Goal: Browse casually: Explore the website without a specific task or goal

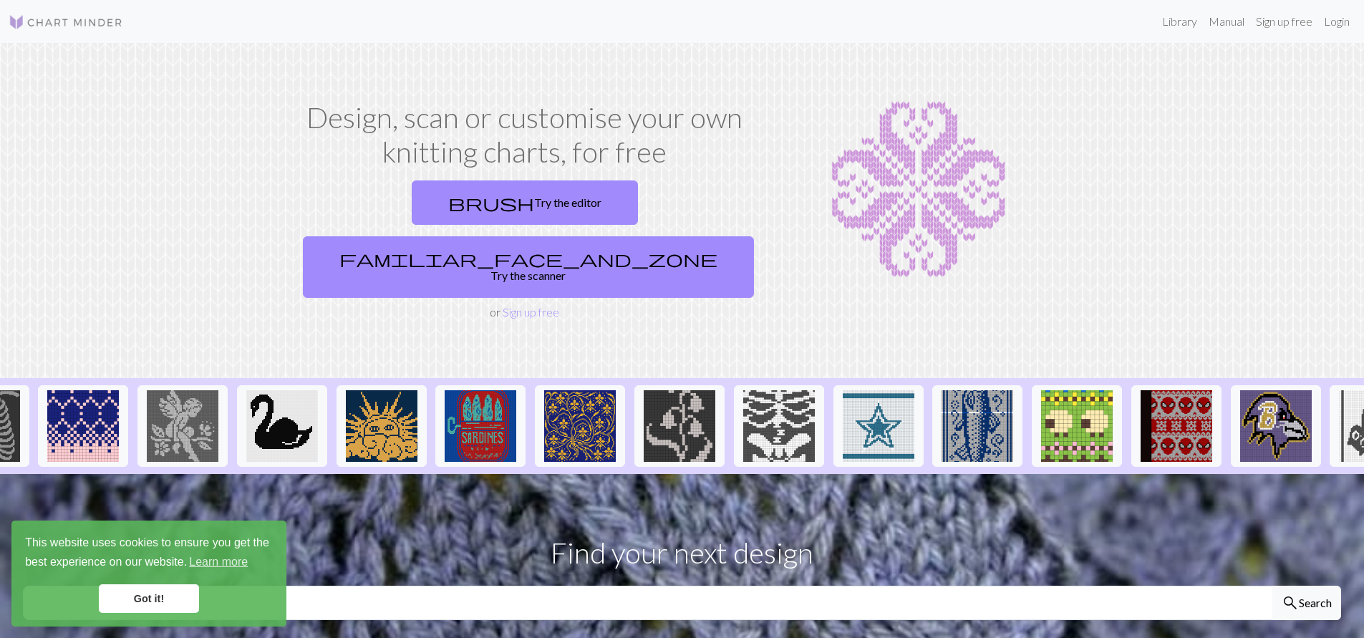
scroll to position [0, 472]
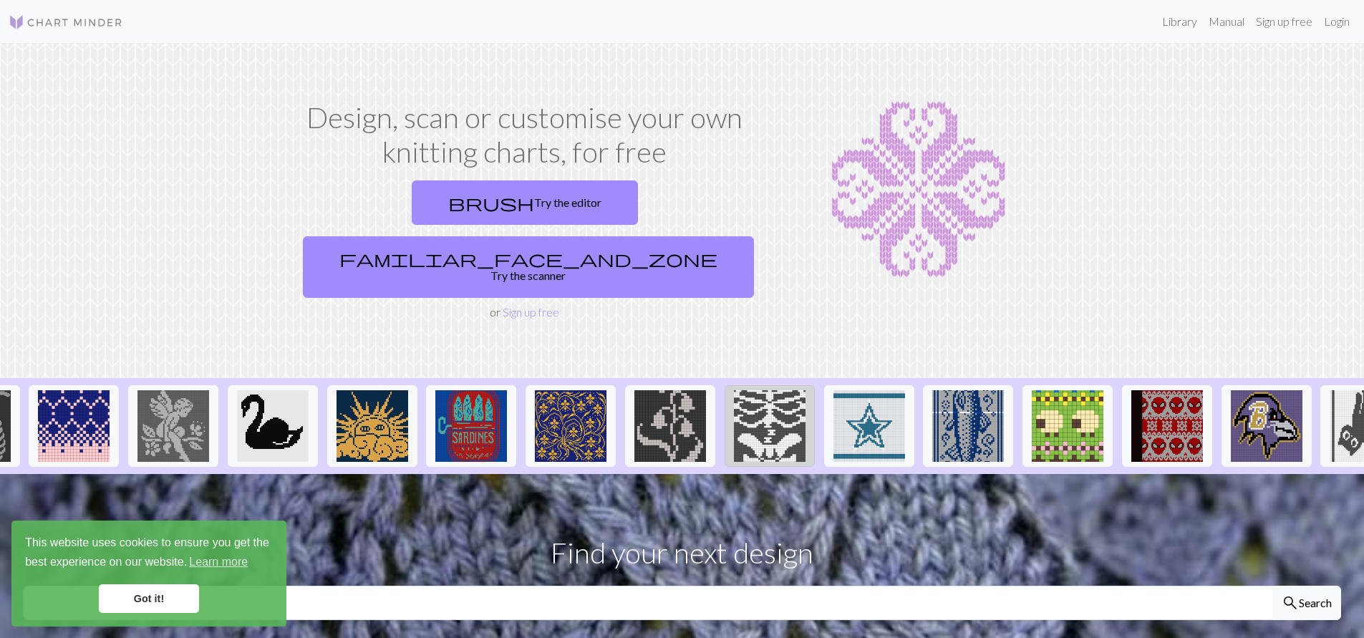
click at [785, 390] on img at bounding box center [770, 426] width 72 height 72
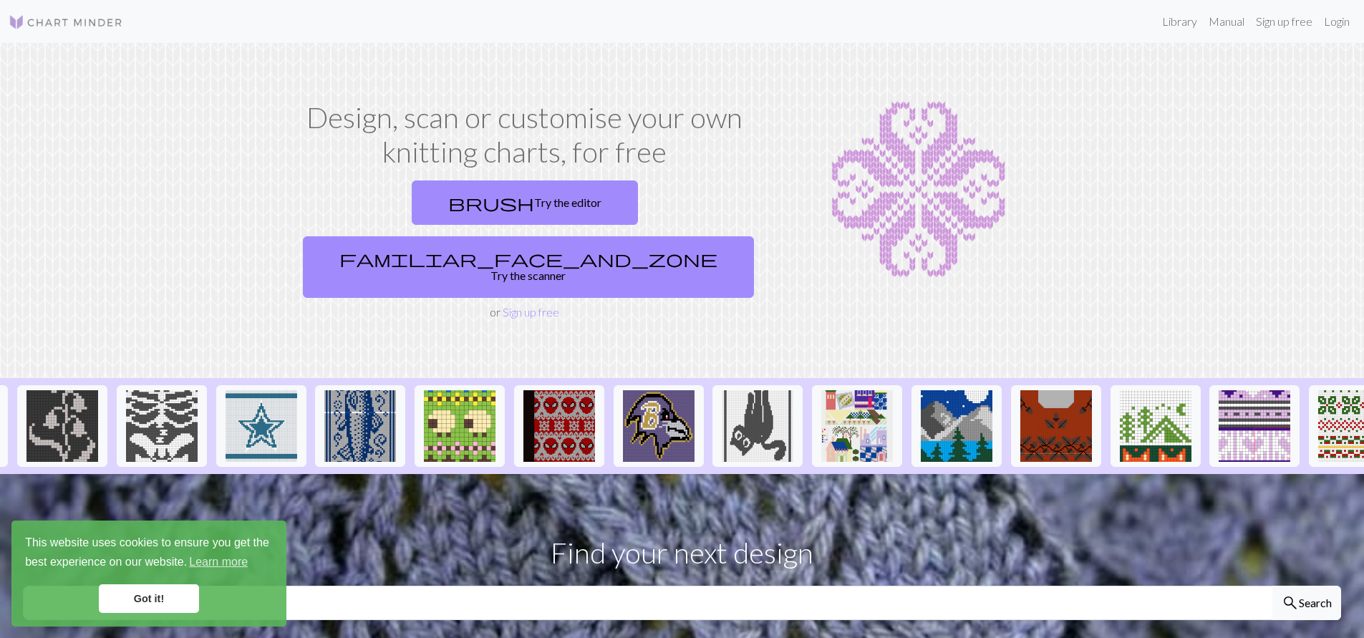
scroll to position [0, 1120]
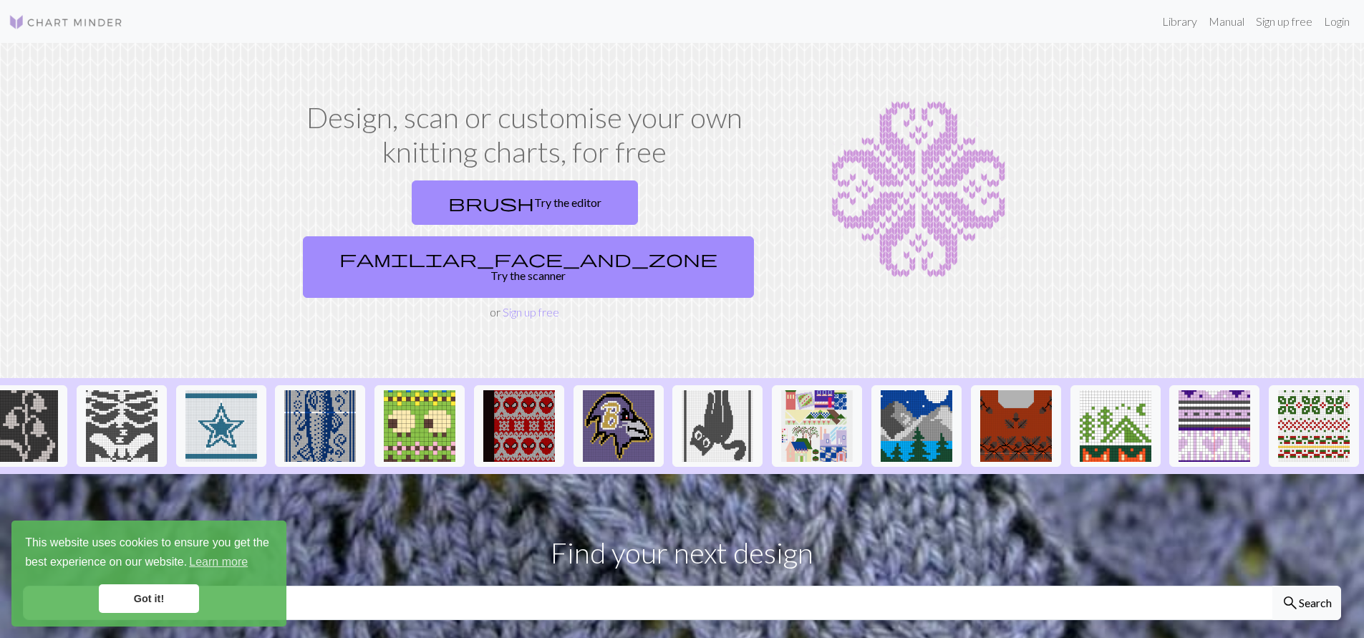
click at [110, 25] on img at bounding box center [66, 22] width 115 height 17
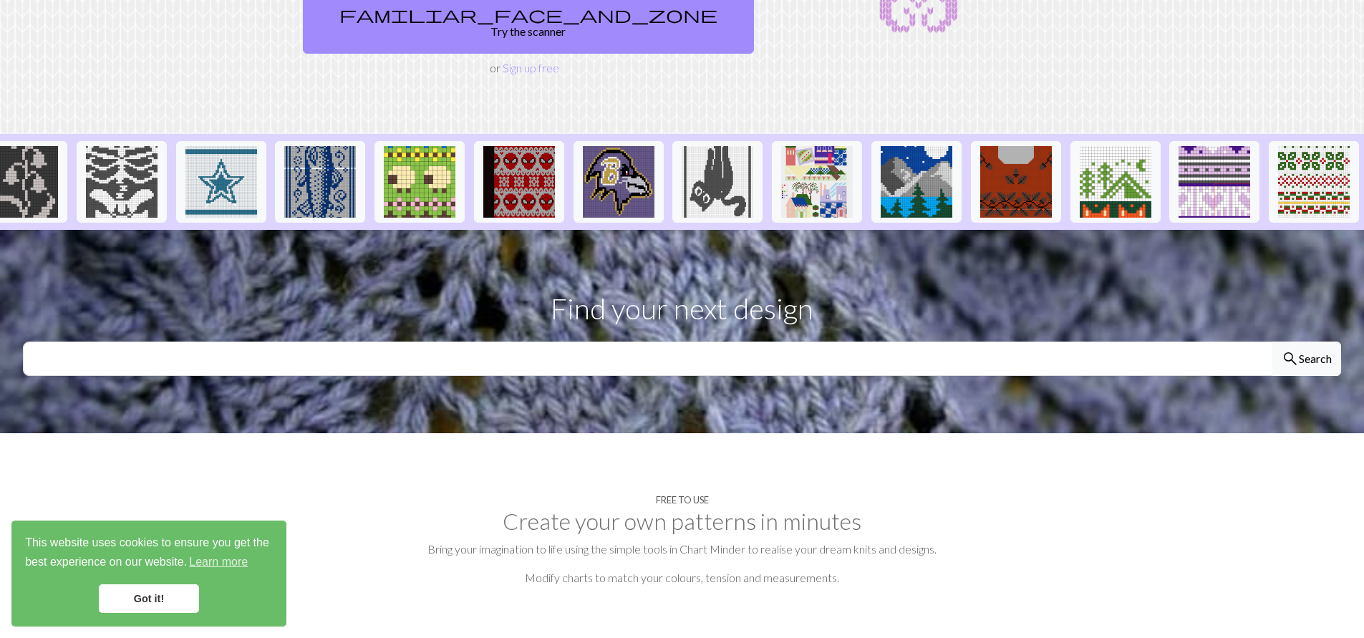
scroll to position [0, 0]
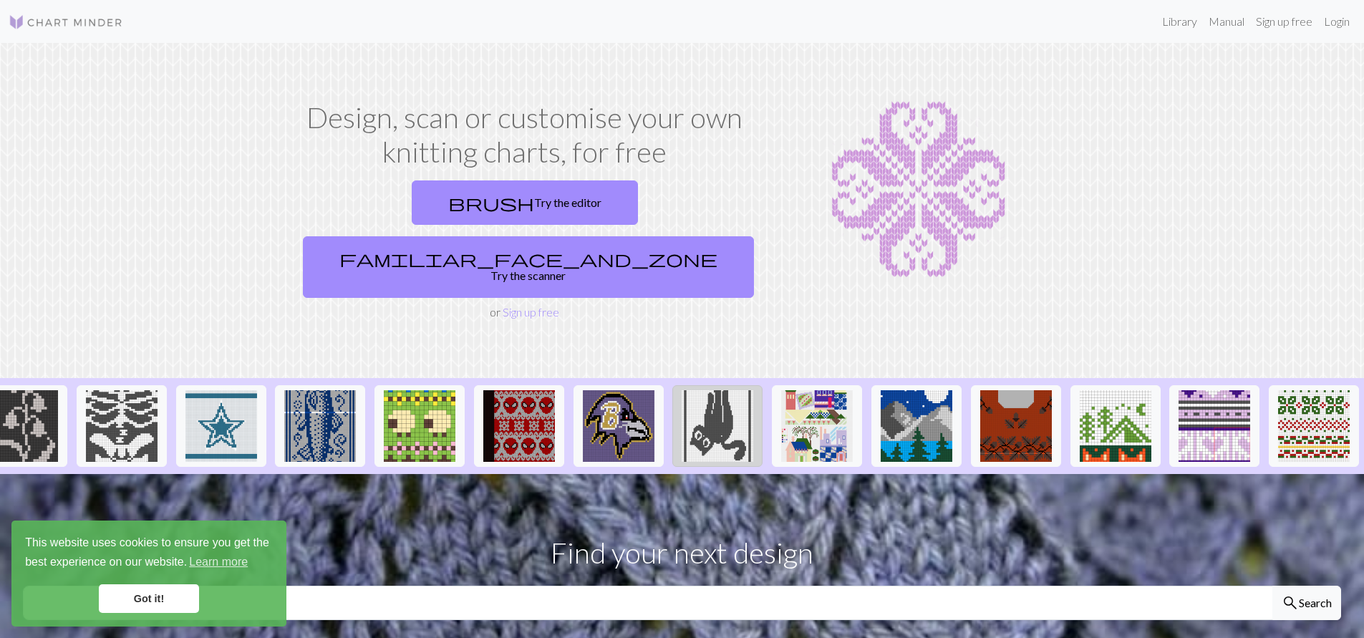
click at [704, 407] on img at bounding box center [717, 426] width 72 height 72
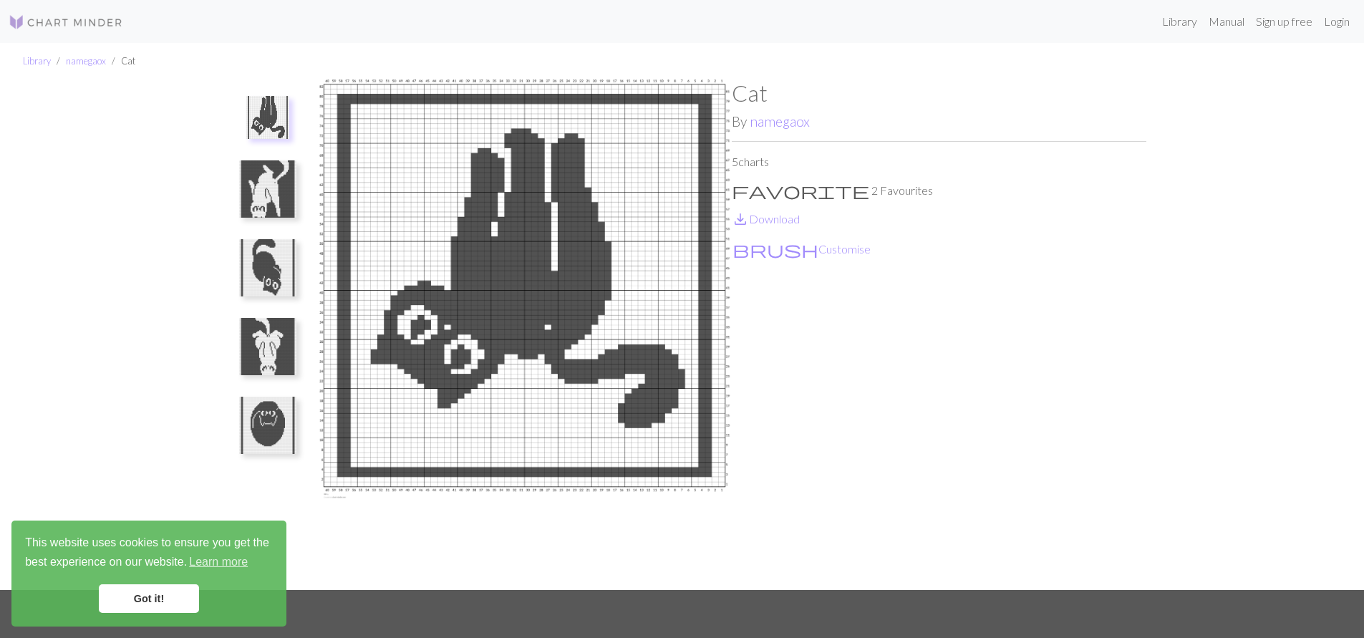
click at [281, 195] on img at bounding box center [267, 188] width 57 height 57
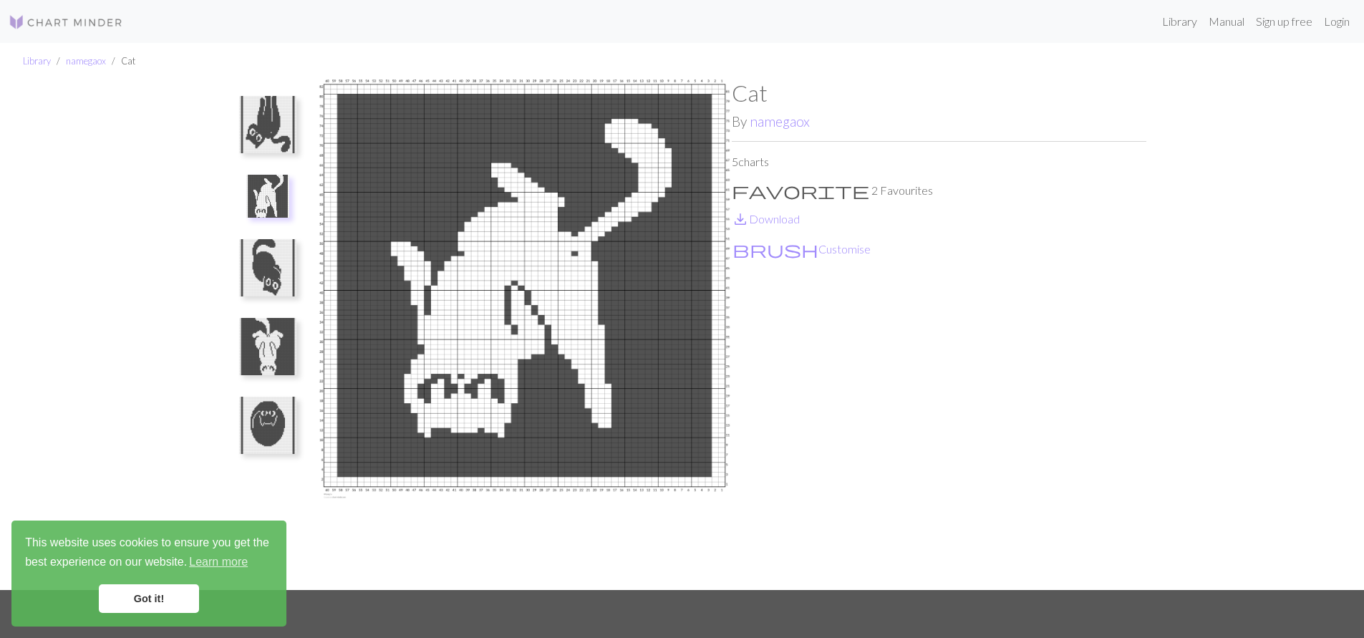
click at [269, 263] on img at bounding box center [267, 267] width 57 height 57
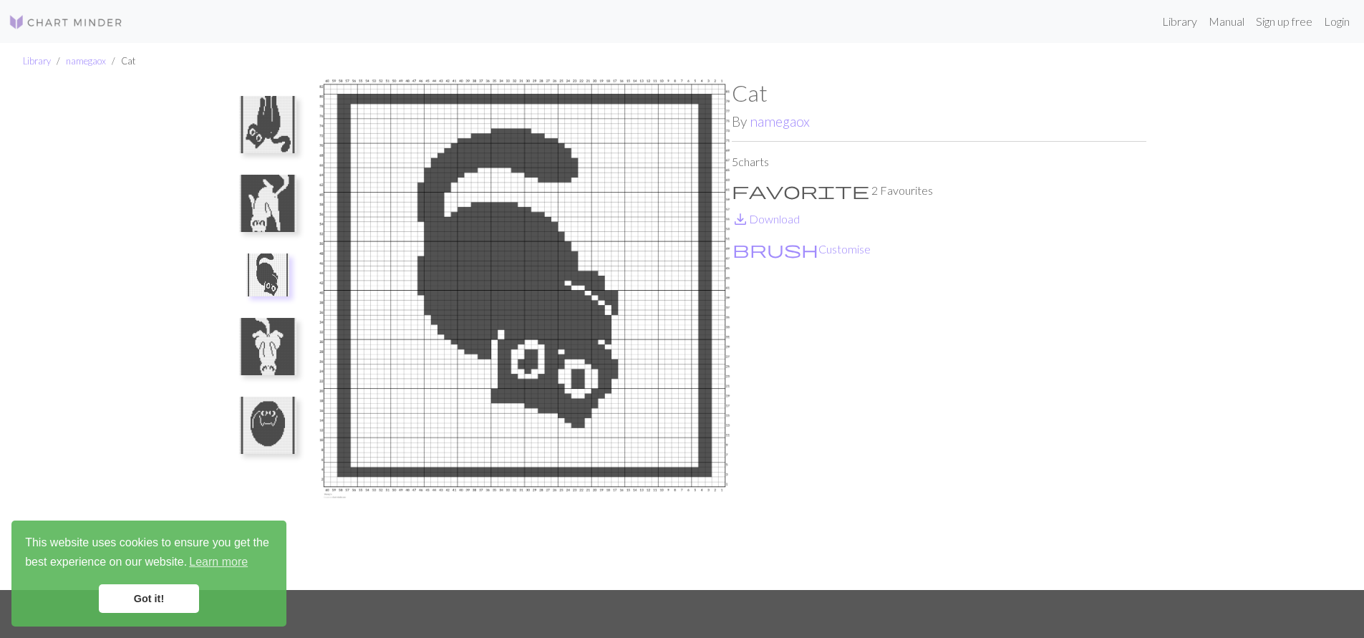
click at [266, 366] on img at bounding box center [267, 346] width 57 height 57
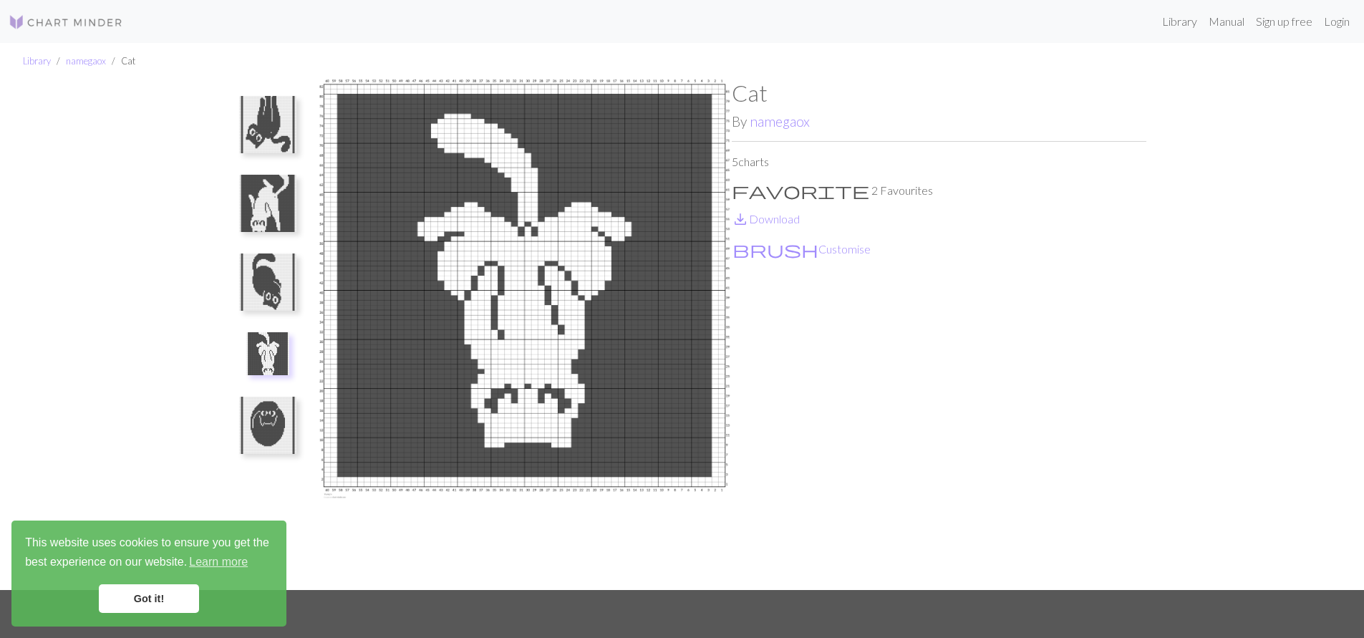
click at [258, 437] on img at bounding box center [267, 425] width 57 height 57
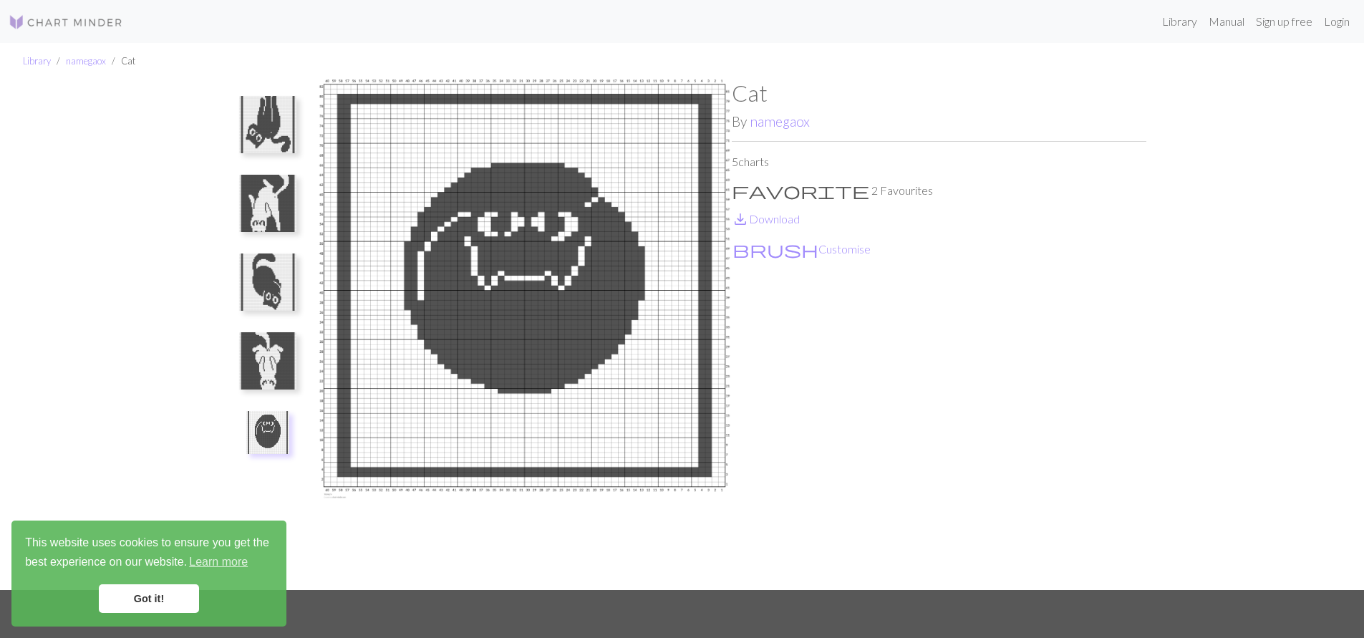
click at [277, 354] on img at bounding box center [267, 360] width 57 height 57
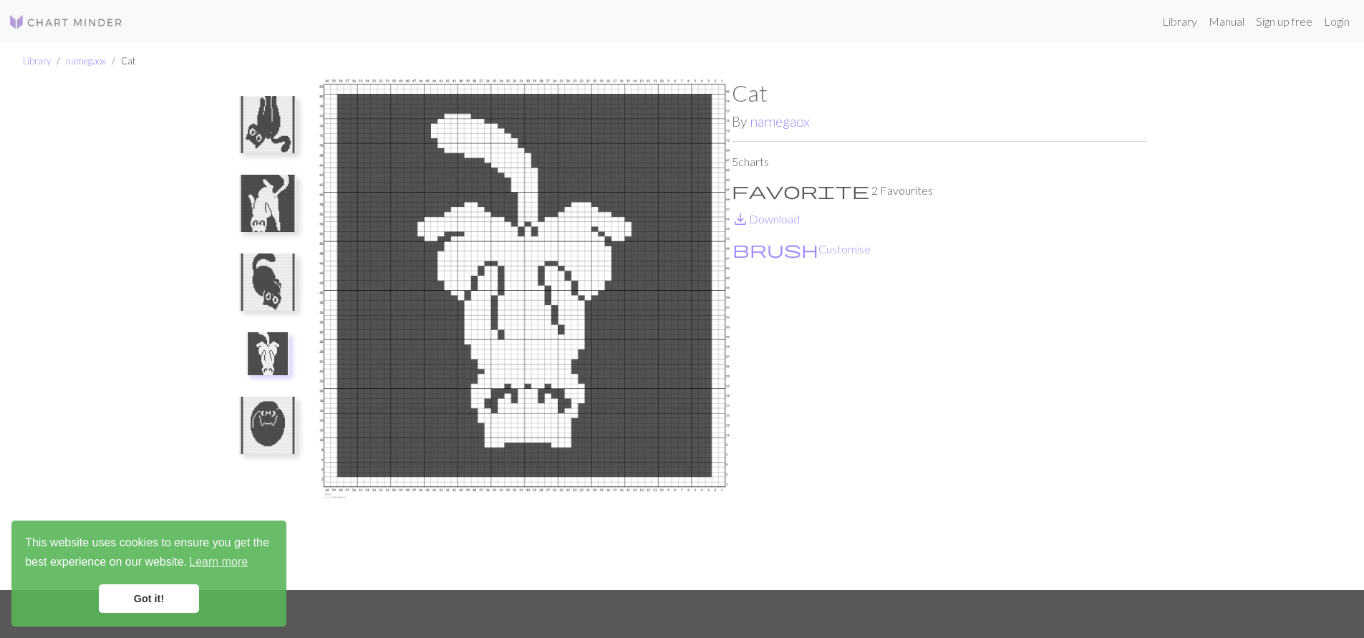
click at [276, 282] on img at bounding box center [267, 281] width 57 height 57
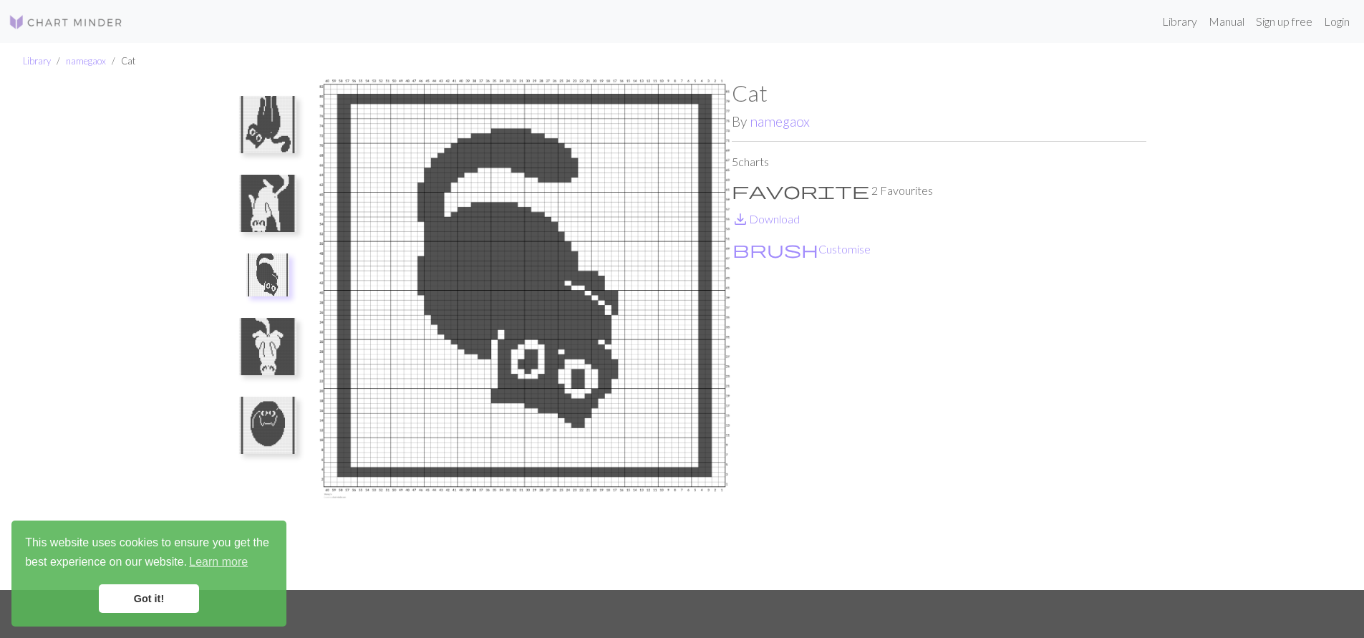
click at [268, 131] on img at bounding box center [267, 124] width 57 height 57
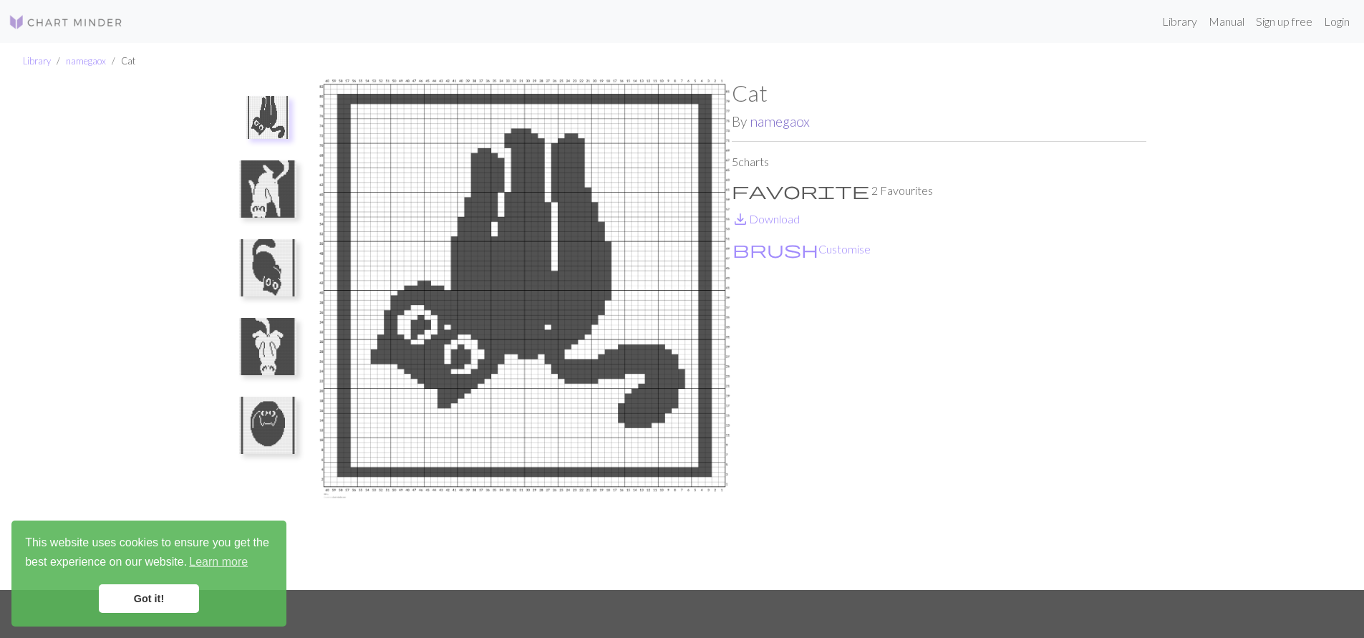
click at [782, 118] on link "namegaox" at bounding box center [779, 121] width 60 height 16
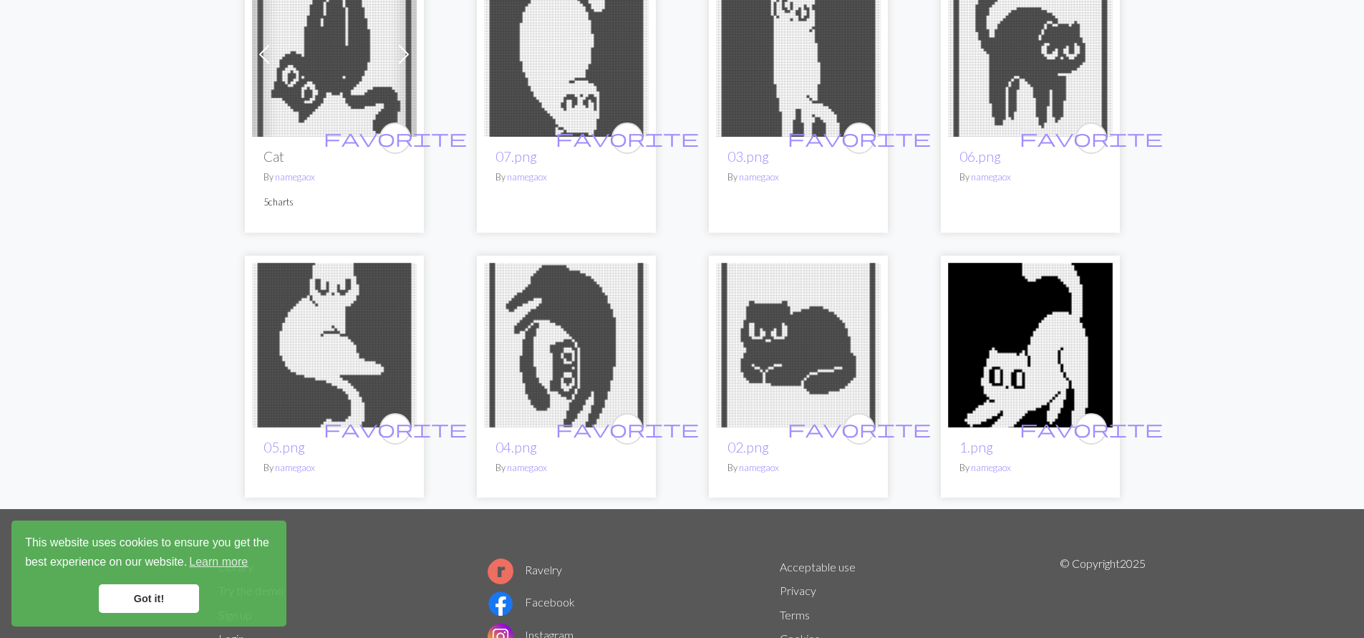
scroll to position [182, 0]
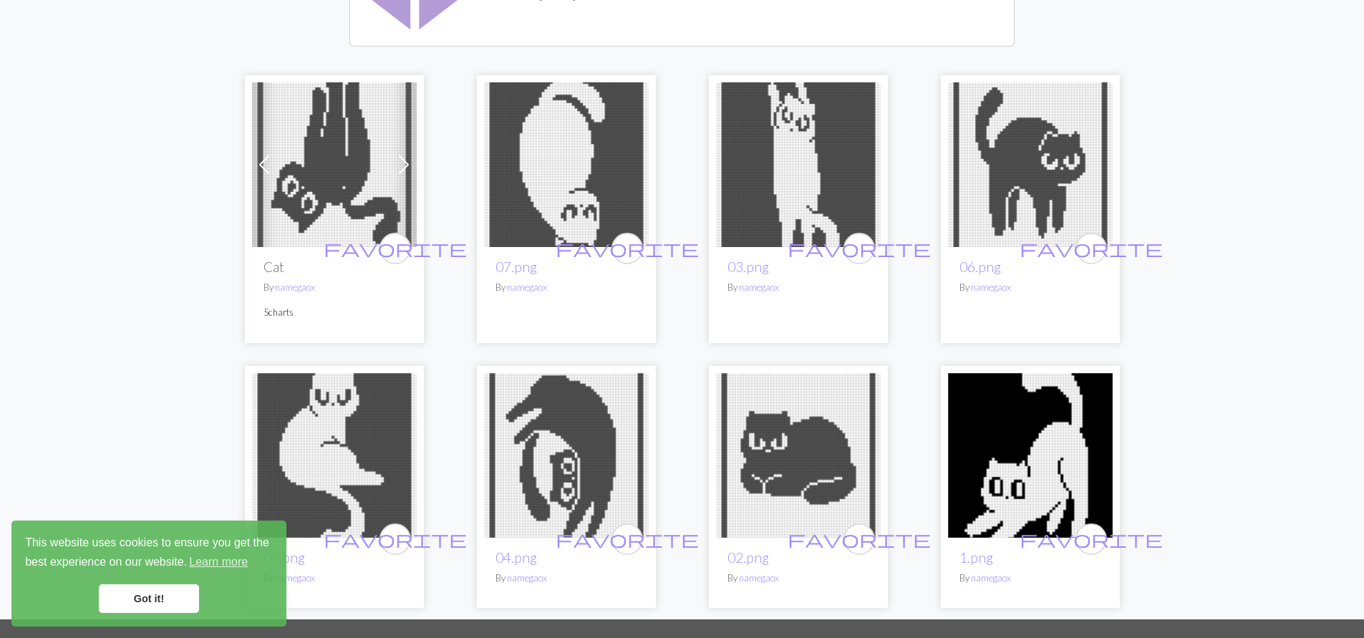
click at [1037, 462] on img at bounding box center [1030, 455] width 165 height 165
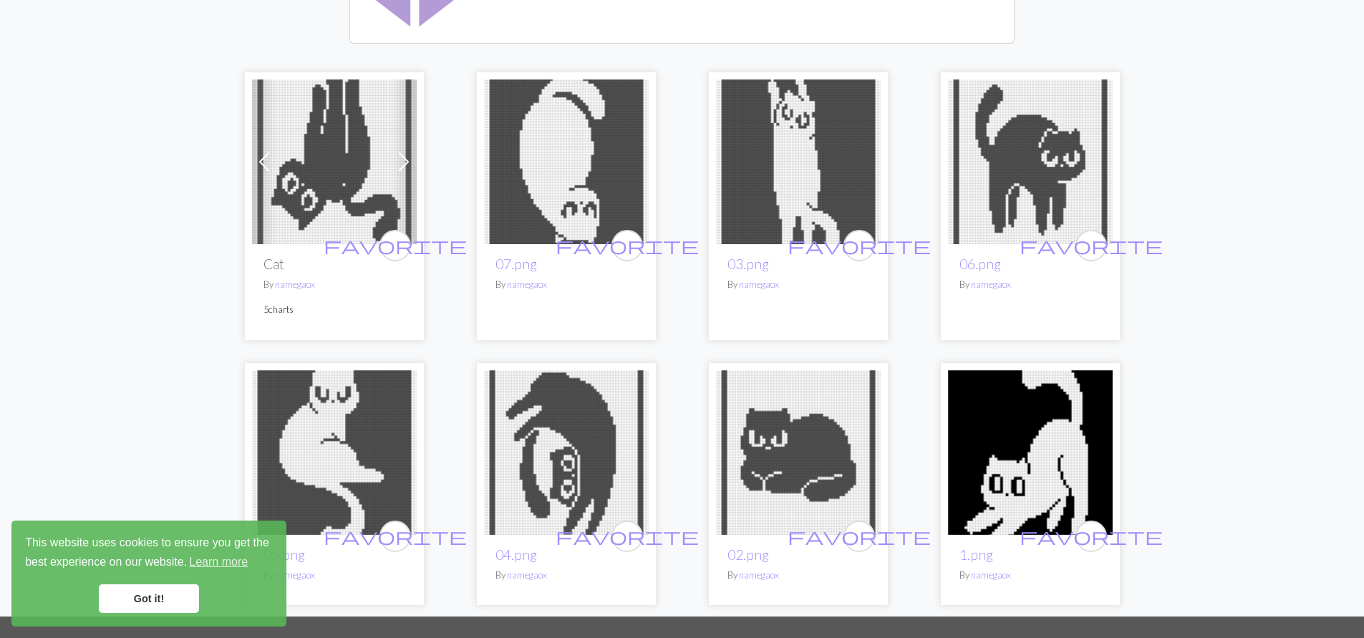
scroll to position [190, 0]
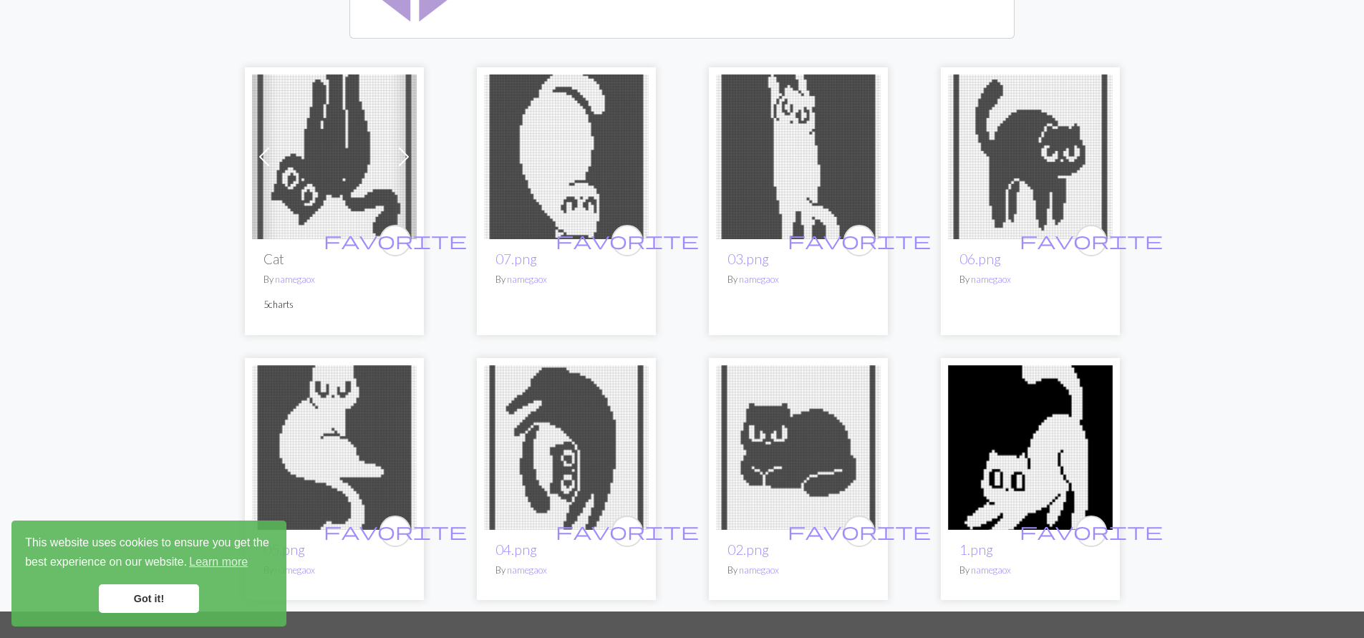
click at [766, 453] on img at bounding box center [798, 447] width 165 height 165
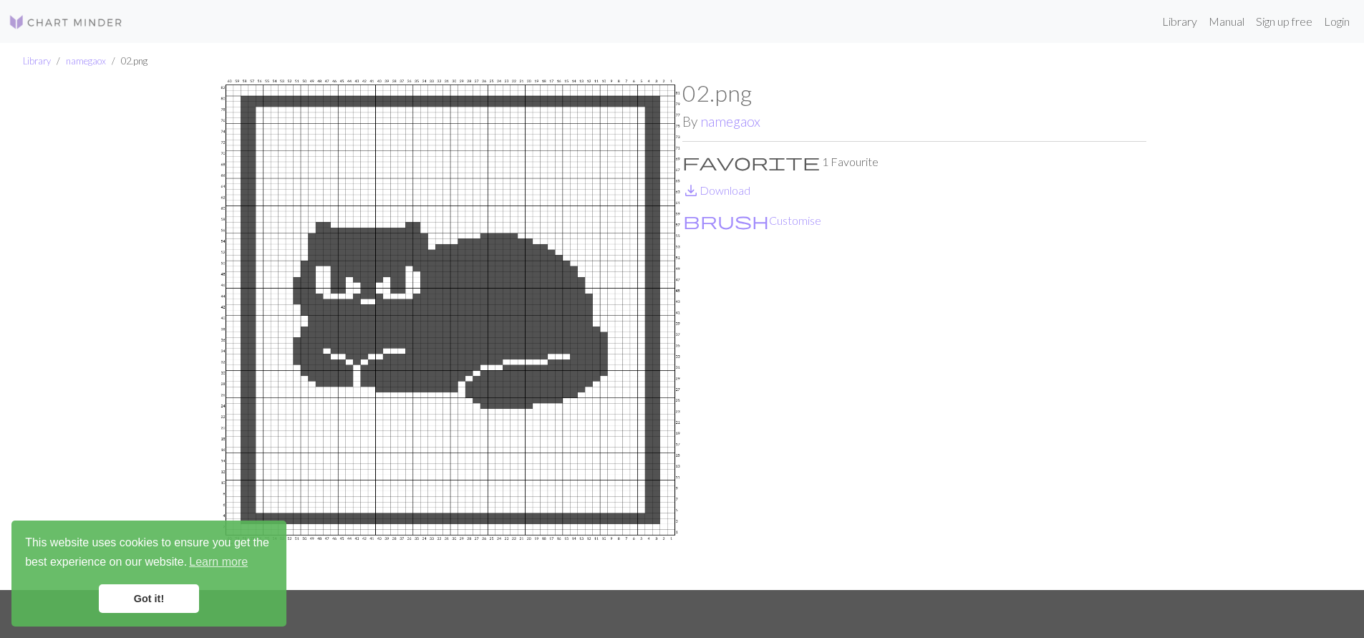
click at [1139, 287] on div "02.png By namegaox favorite 1 Favourite save_alt Download brush Customise" at bounding box center [914, 334] width 464 height 510
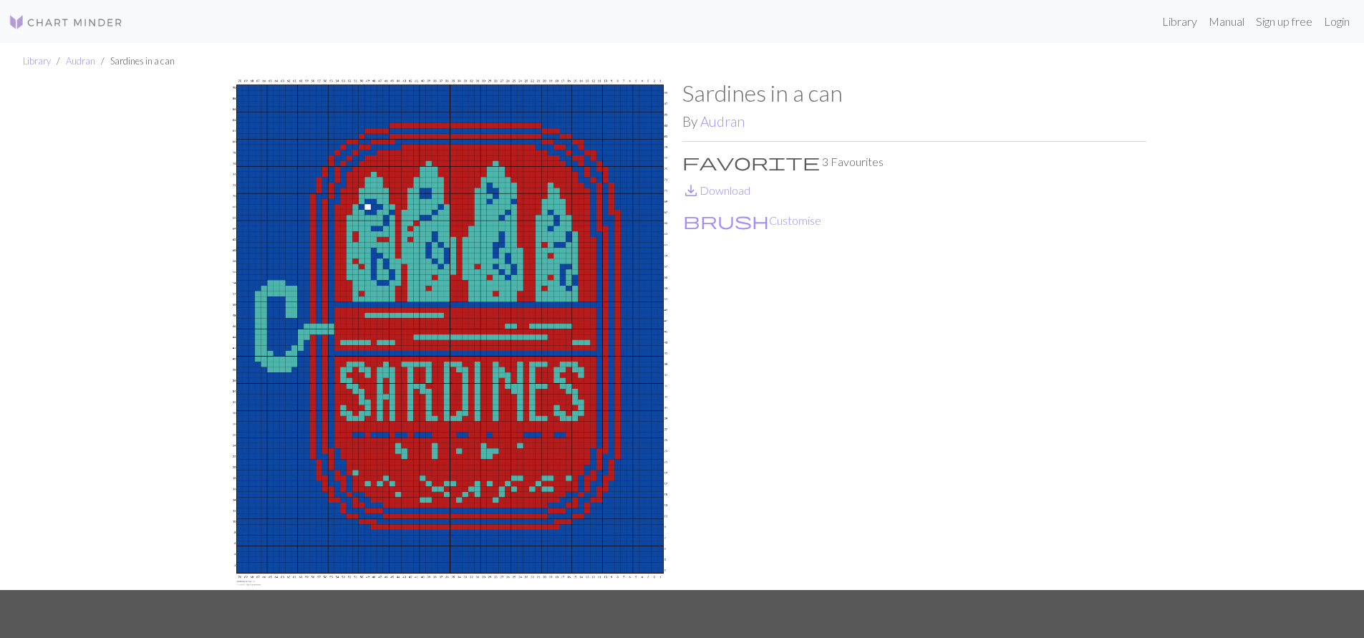
click at [1011, 432] on div "Sardines in a can By Audran favorite 3 Favourites save_alt Download brush Custo…" at bounding box center [914, 334] width 464 height 510
click at [1123, 379] on div "Sardines in a can By Audran favorite 3 Favourites save_alt Download brush Custo…" at bounding box center [914, 334] width 464 height 510
